Goal: Task Accomplishment & Management: Manage account settings

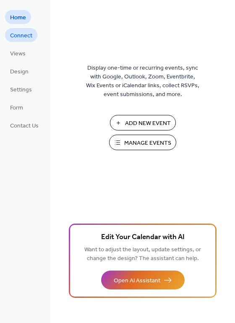
click at [17, 31] on span "Connect" at bounding box center [21, 35] width 22 height 9
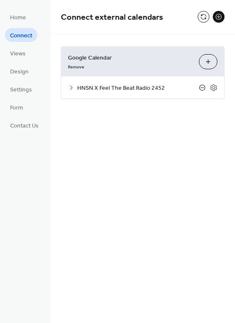
click at [200, 86] on icon at bounding box center [202, 87] width 7 height 7
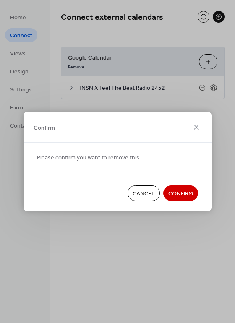
click at [181, 190] on span "Confirm" at bounding box center [180, 194] width 25 height 9
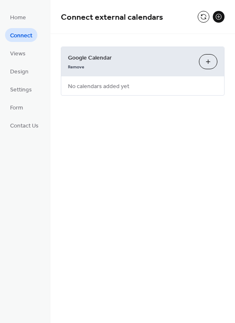
click at [210, 63] on button "Choose Calendars" at bounding box center [208, 61] width 18 height 15
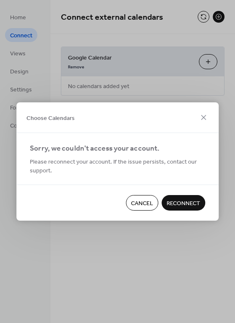
click at [179, 203] on span "Reconnect" at bounding box center [183, 203] width 34 height 9
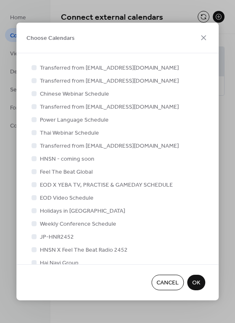
scroll to position [13, 0]
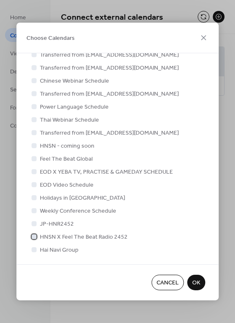
click at [104, 238] on span "HNSN X Feel The Beat Radio 2452" at bounding box center [84, 237] width 88 height 9
click at [202, 285] on button "OK" at bounding box center [196, 283] width 18 height 16
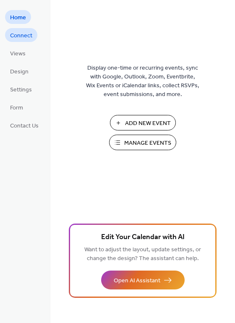
click at [33, 34] on link "Connect" at bounding box center [21, 35] width 32 height 14
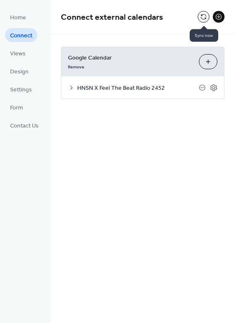
click at [203, 16] on button at bounding box center [204, 17] width 12 height 12
click at [16, 69] on span "Design" at bounding box center [19, 72] width 18 height 9
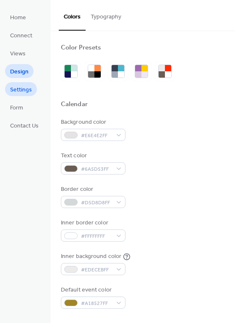
click at [21, 92] on span "Settings" at bounding box center [21, 90] width 22 height 9
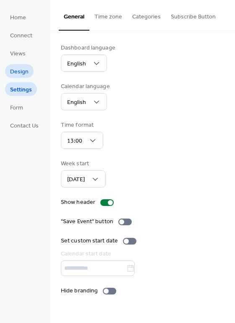
click at [26, 72] on span "Design" at bounding box center [19, 72] width 18 height 9
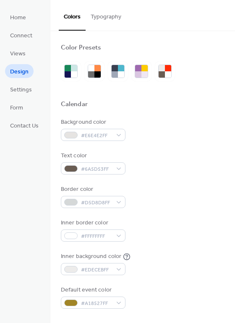
scroll to position [126, 0]
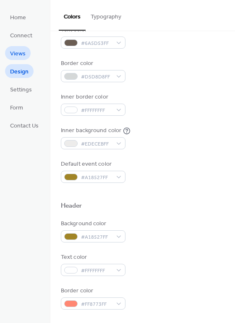
click at [13, 53] on span "Views" at bounding box center [18, 53] width 16 height 9
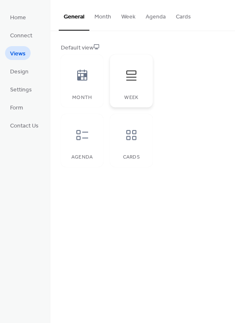
click at [122, 84] on div at bounding box center [131, 75] width 25 height 25
click at [22, 39] on span "Connect" at bounding box center [21, 35] width 22 height 9
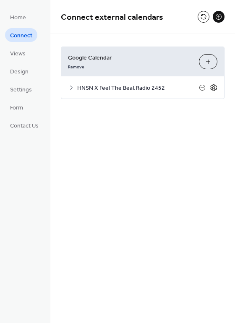
click at [213, 88] on icon at bounding box center [214, 88] width 8 height 8
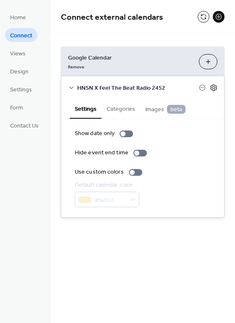
click at [213, 88] on icon at bounding box center [214, 88] width 8 height 8
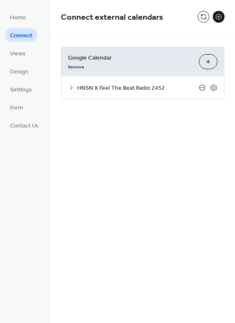
click at [201, 88] on icon at bounding box center [201, 87] width 3 height 0
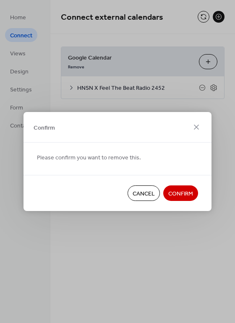
click at [179, 192] on span "Confirm" at bounding box center [180, 194] width 25 height 9
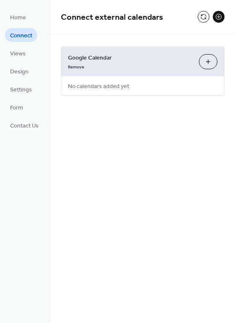
click at [210, 60] on button "Choose Calendars" at bounding box center [208, 61] width 18 height 15
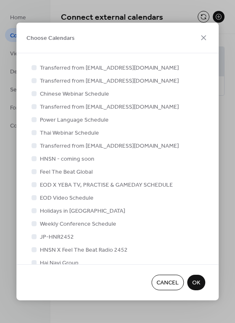
scroll to position [13, 0]
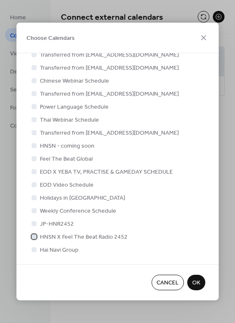
click at [78, 235] on span "HNSN X Feel The Beat Radio 2452" at bounding box center [84, 237] width 88 height 9
click at [194, 282] on span "OK" at bounding box center [196, 283] width 8 height 9
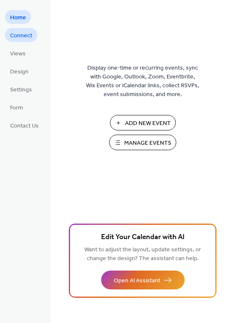
click at [23, 36] on span "Connect" at bounding box center [21, 35] width 22 height 9
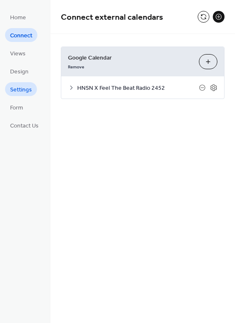
click at [19, 94] on span "Settings" at bounding box center [21, 90] width 22 height 9
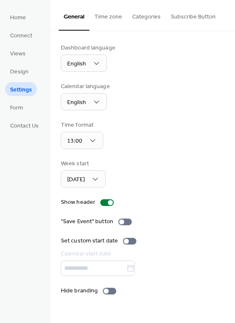
click at [188, 11] on button "Subscribe Button" at bounding box center [193, 15] width 55 height 30
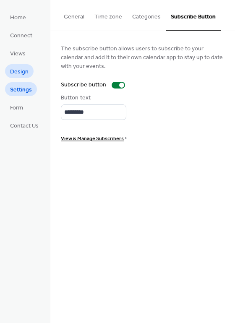
click at [24, 68] on span "Design" at bounding box center [19, 72] width 18 height 9
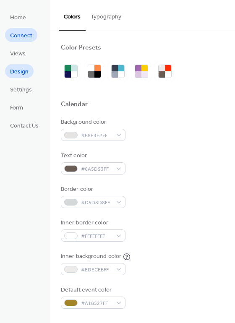
click at [21, 34] on span "Connect" at bounding box center [21, 35] width 22 height 9
